Goal: Task Accomplishment & Management: Manage account settings

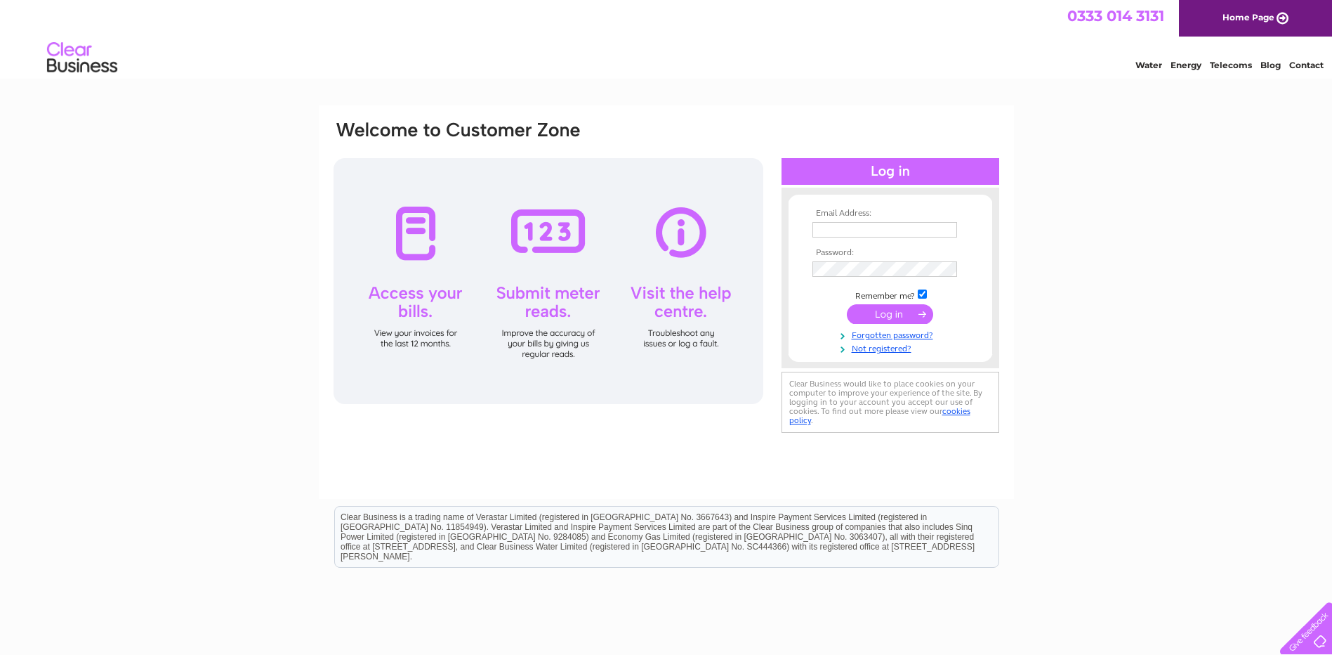
type input "contactus@malleableclub.co.uk"
click at [898, 313] on input "submit" at bounding box center [890, 314] width 86 height 20
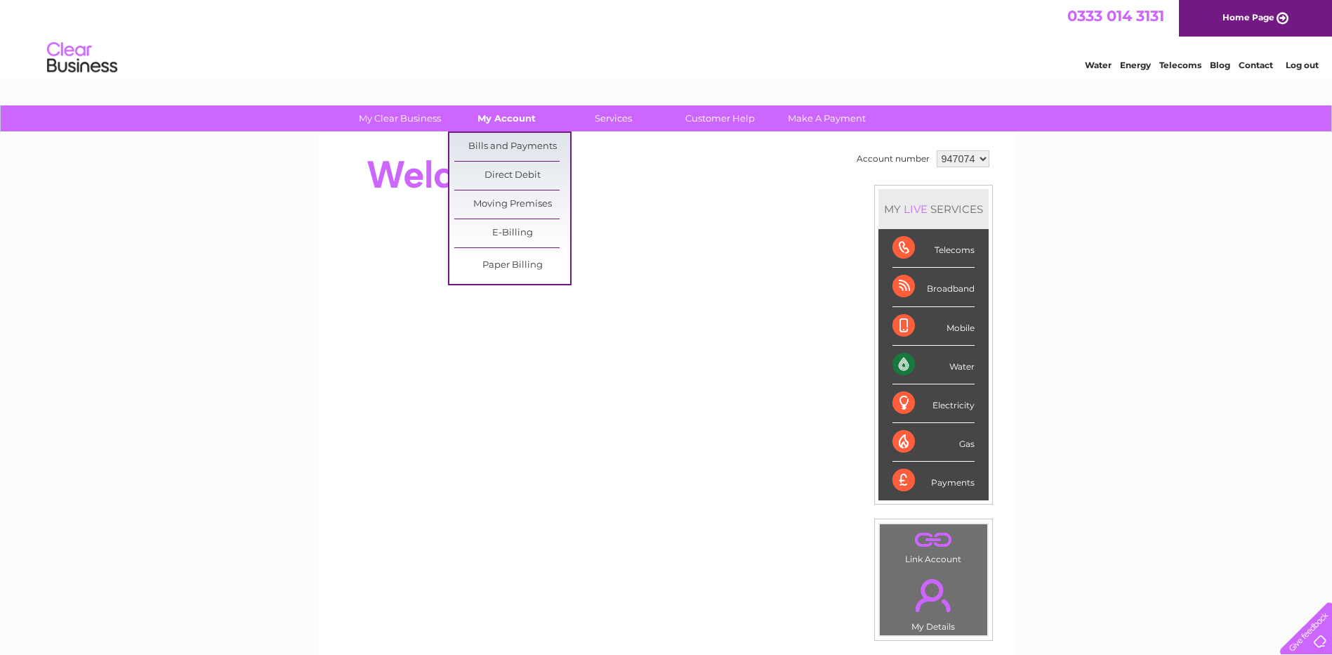
click at [513, 119] on link "My Account" at bounding box center [507, 118] width 116 height 26
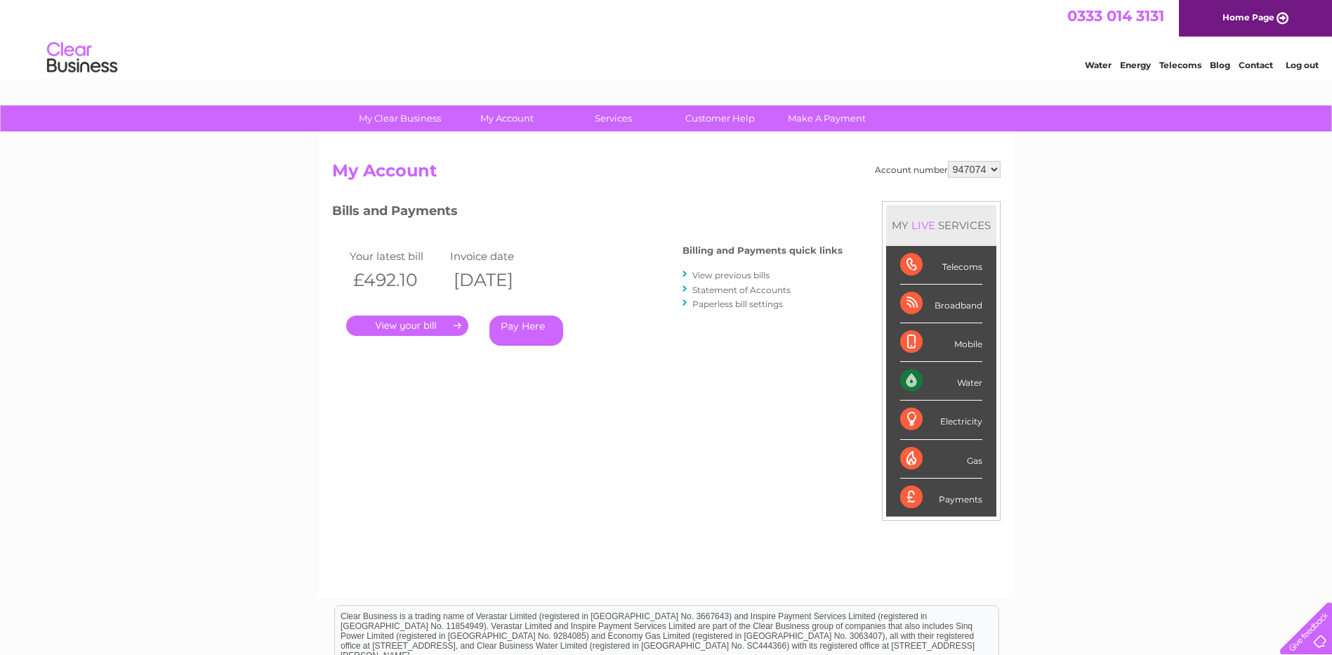
click at [420, 320] on link "." at bounding box center [407, 325] width 122 height 20
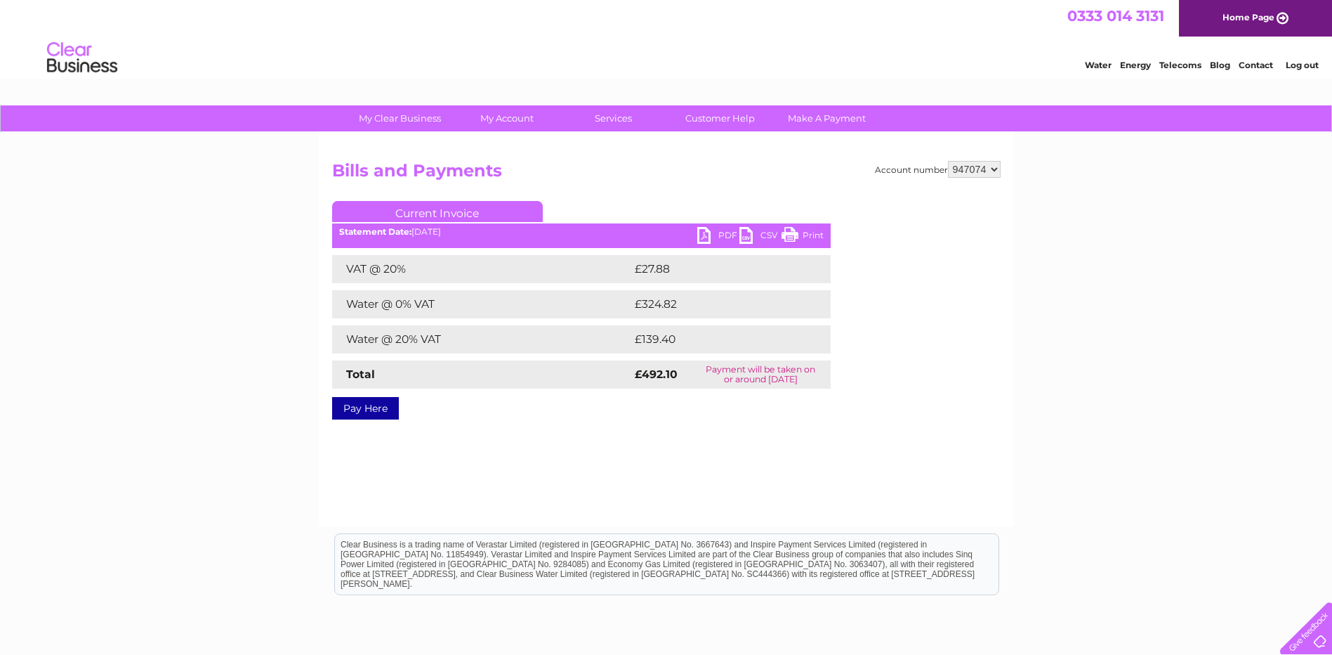
click at [716, 230] on link "PDF" at bounding box center [718, 237] width 42 height 20
click at [1306, 64] on link "Log out" at bounding box center [1302, 65] width 33 height 11
